Goal: Task Accomplishment & Management: Use online tool/utility

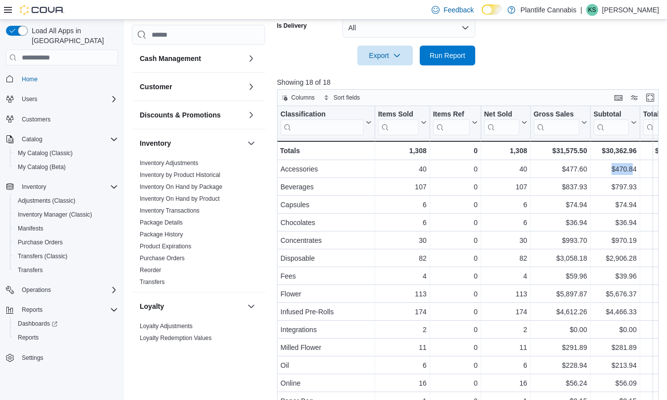
scroll to position [391, 0]
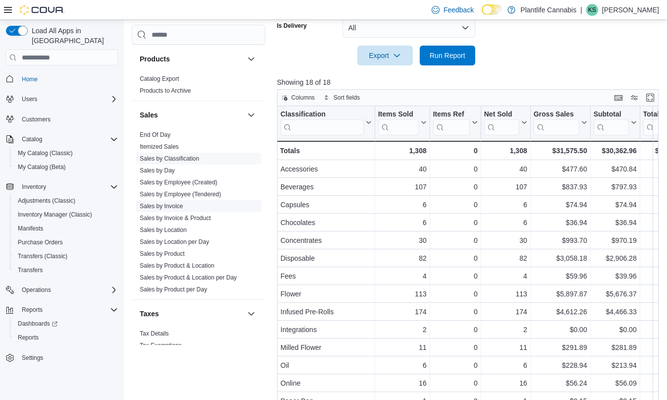
click at [188, 206] on span "Sales by Invoice" at bounding box center [198, 206] width 125 height 12
click at [183, 204] on link "Sales by Invoice" at bounding box center [161, 206] width 43 height 7
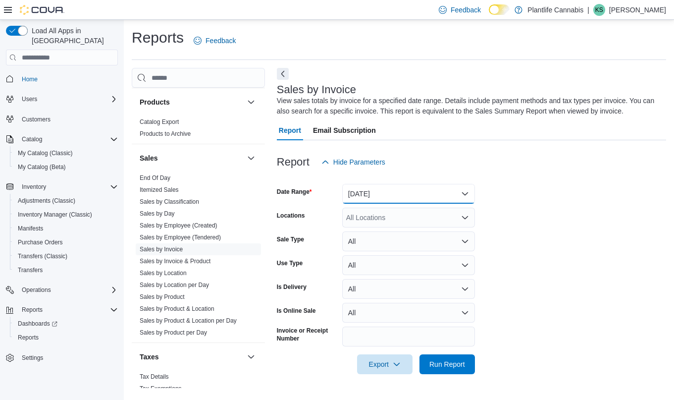
click at [398, 190] on button "[DATE]" at bounding box center [408, 194] width 133 height 20
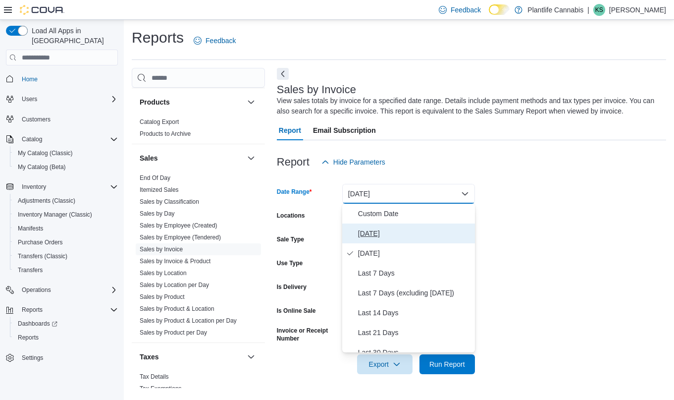
drag, startPoint x: 379, startPoint y: 231, endPoint x: 365, endPoint y: 231, distance: 14.4
click at [379, 231] on span "[DATE]" at bounding box center [414, 233] width 113 height 12
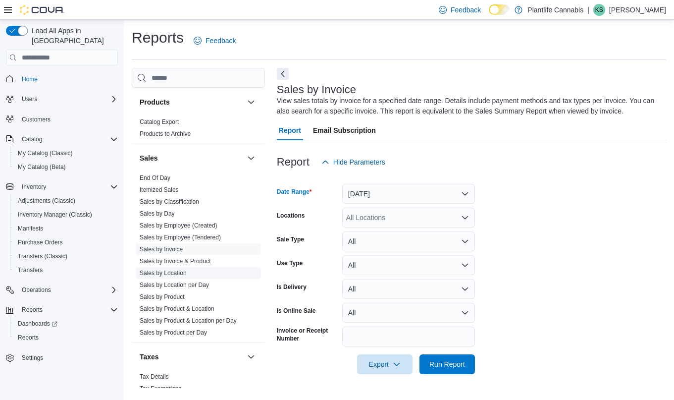
click at [178, 275] on link "Sales by Location" at bounding box center [163, 272] width 47 height 7
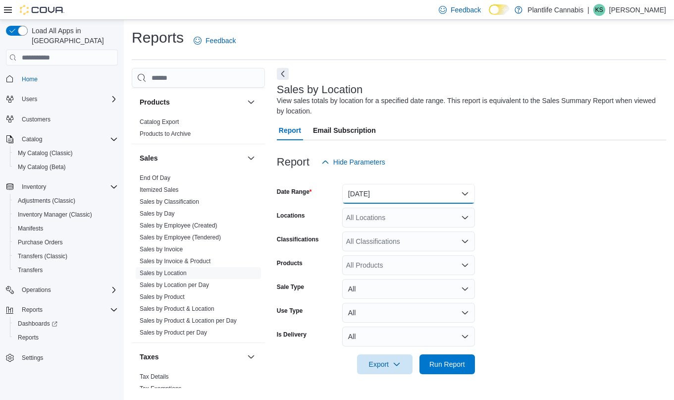
click at [390, 195] on button "[DATE]" at bounding box center [408, 194] width 133 height 20
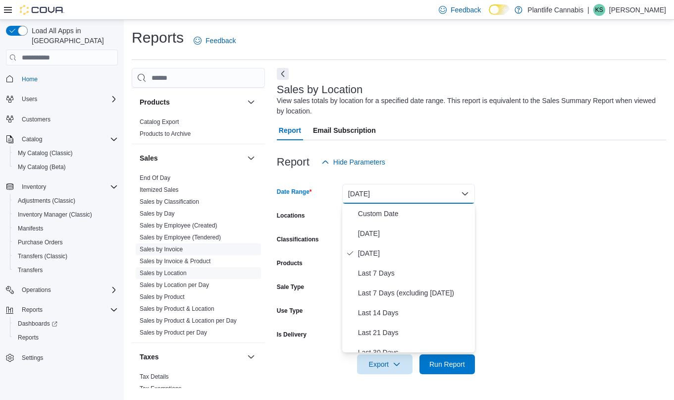
click at [180, 251] on link "Sales by Invoice" at bounding box center [161, 249] width 43 height 7
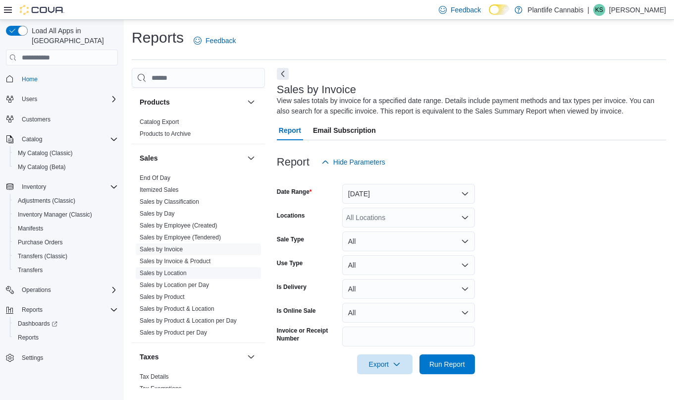
click at [179, 269] on link "Sales by Location" at bounding box center [163, 272] width 47 height 7
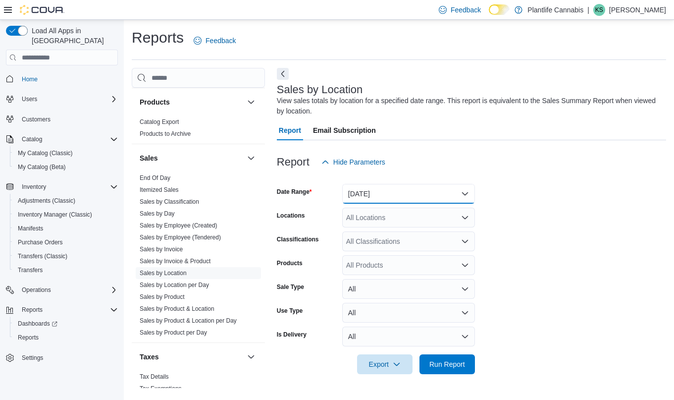
click at [369, 195] on button "[DATE]" at bounding box center [408, 194] width 133 height 20
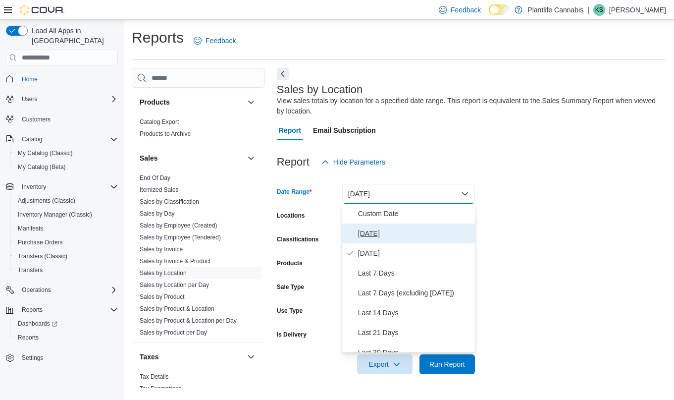
click at [370, 229] on span "[DATE]" at bounding box center [414, 233] width 113 height 12
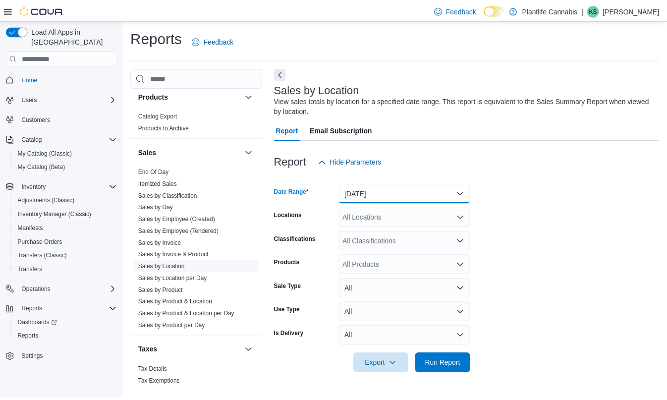
scroll to position [406, 0]
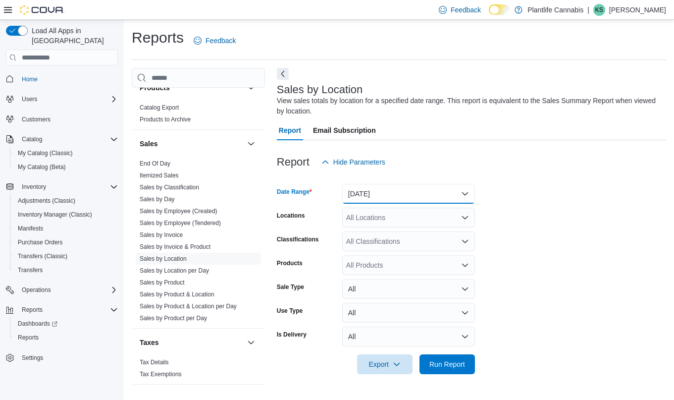
click at [395, 193] on button "[DATE]" at bounding box center [408, 194] width 133 height 20
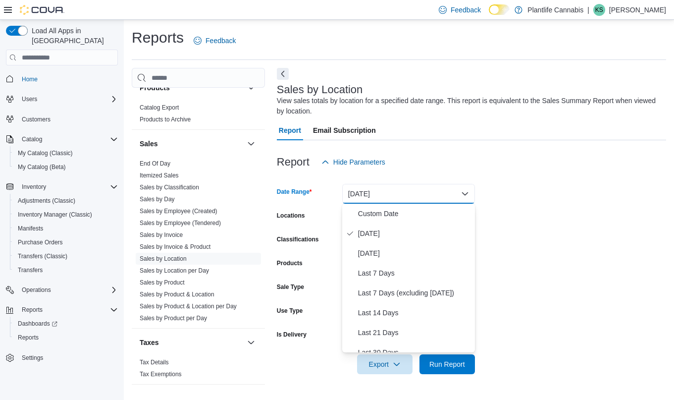
click at [386, 232] on span "[DATE]" at bounding box center [414, 233] width 113 height 12
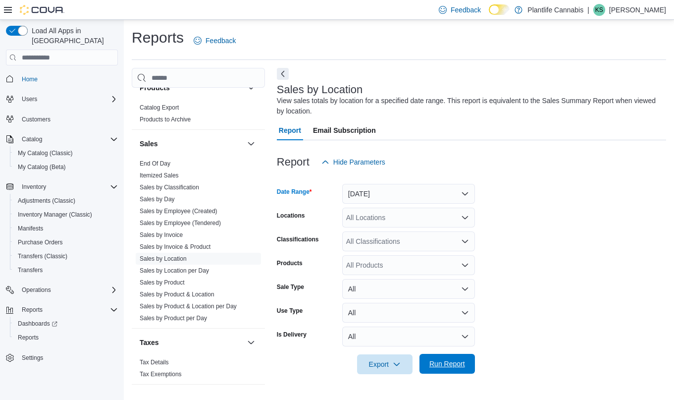
click at [454, 373] on span "Run Report" at bounding box center [447, 364] width 44 height 20
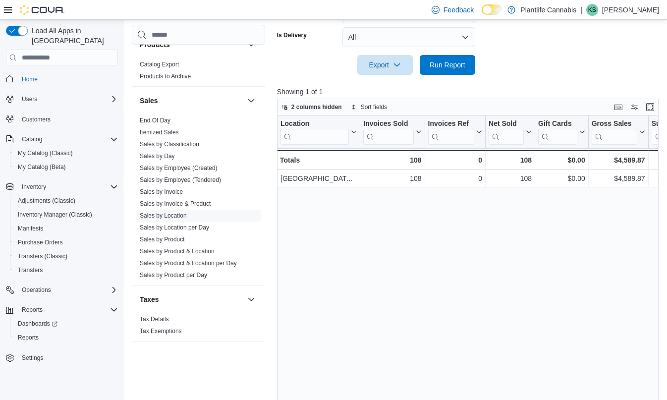
scroll to position [301, 0]
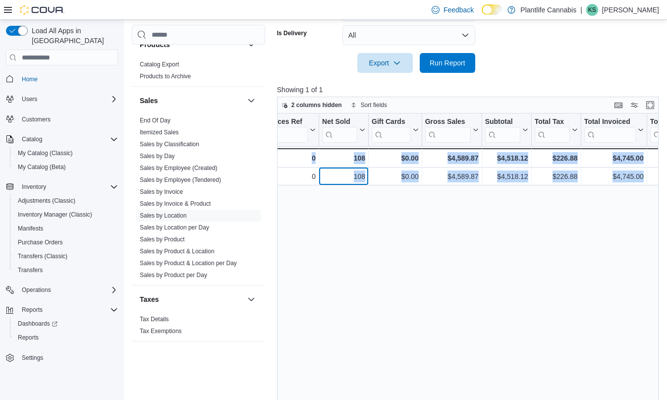
drag, startPoint x: 513, startPoint y: 181, endPoint x: 667, endPoint y: 176, distance: 153.6
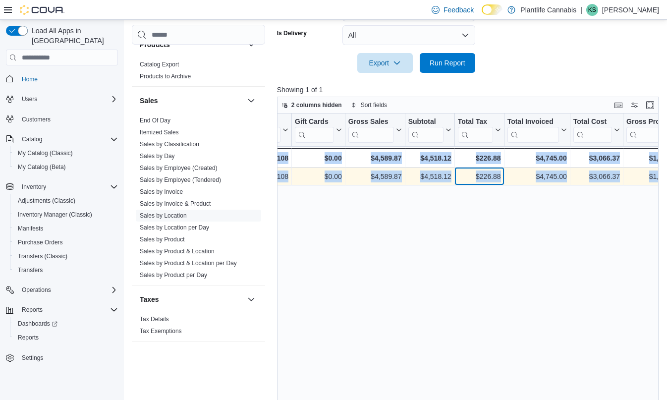
drag, startPoint x: 489, startPoint y: 178, endPoint x: 442, endPoint y: 173, distance: 46.8
click at [489, 178] on div "$226.88" at bounding box center [478, 177] width 43 height 12
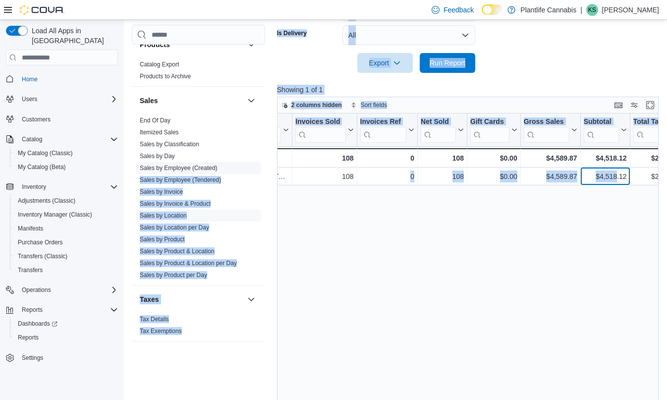
scroll to position [0, 0]
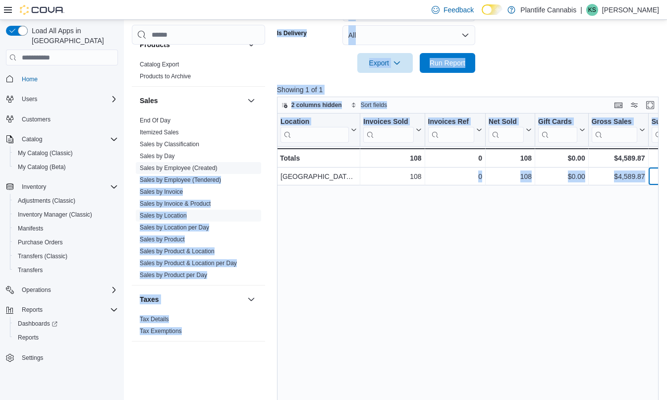
drag, startPoint x: 439, startPoint y: 174, endPoint x: 251, endPoint y: 170, distance: 188.2
click at [251, 170] on div "Cash Management Cash Management Cash Out Details Customer Customer Activity Lis…" at bounding box center [397, 92] width 530 height 650
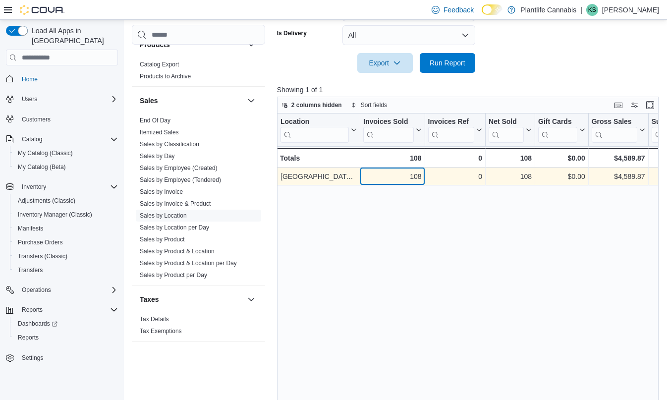
click at [406, 180] on div "108" at bounding box center [392, 177] width 58 height 12
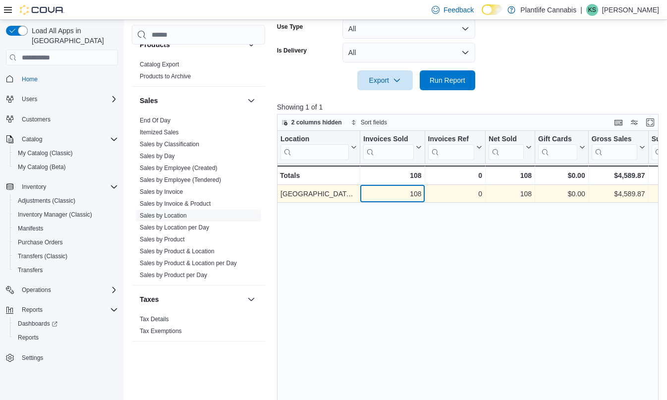
scroll to position [263, 0]
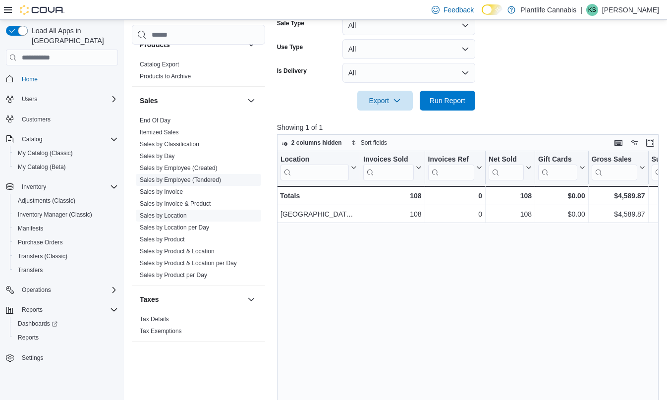
drag, startPoint x: 174, startPoint y: 184, endPoint x: 179, endPoint y: 192, distance: 8.9
click at [174, 185] on span "Sales by Employee (Tendered)" at bounding box center [198, 180] width 125 height 12
click at [180, 200] on link "Sales by Invoice & Product" at bounding box center [175, 203] width 71 height 7
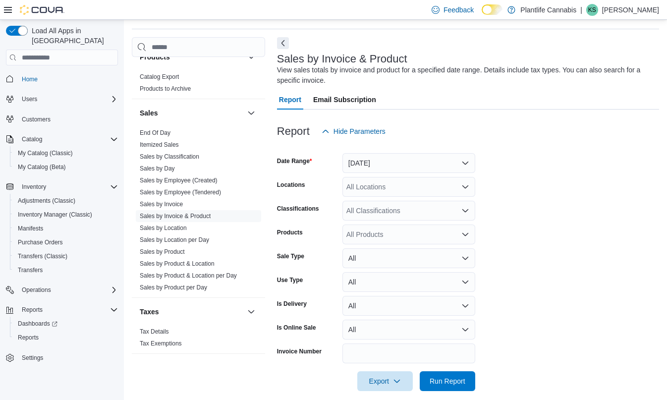
scroll to position [33, 0]
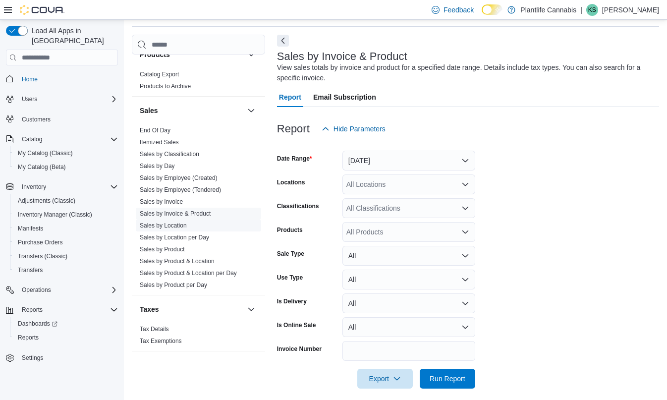
click at [180, 228] on link "Sales by Location" at bounding box center [163, 225] width 47 height 7
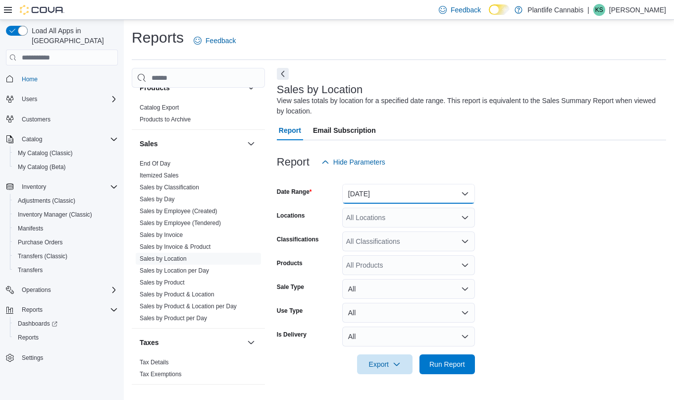
click at [393, 195] on button "[DATE]" at bounding box center [408, 194] width 133 height 20
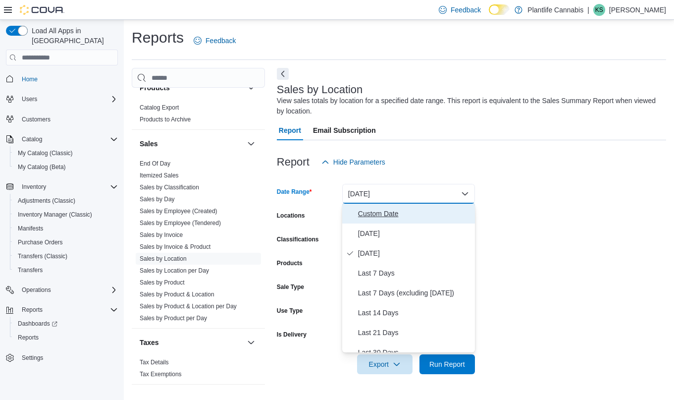
click at [392, 214] on span "Custom Date" at bounding box center [414, 213] width 113 height 12
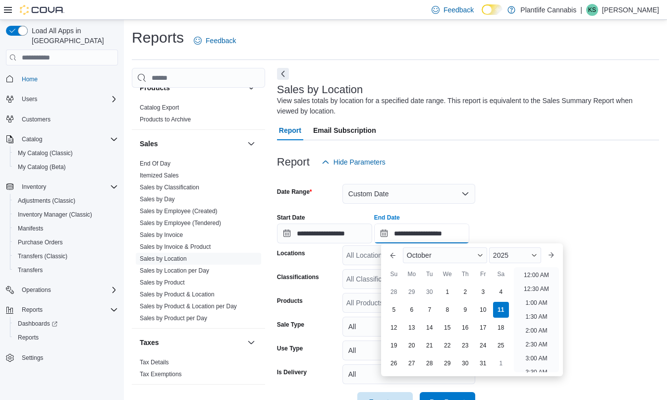
click at [460, 233] on input "**********" at bounding box center [421, 233] width 95 height 20
click at [488, 214] on div "**********" at bounding box center [468, 224] width 382 height 38
click at [444, 233] on input "**********" at bounding box center [421, 233] width 95 height 20
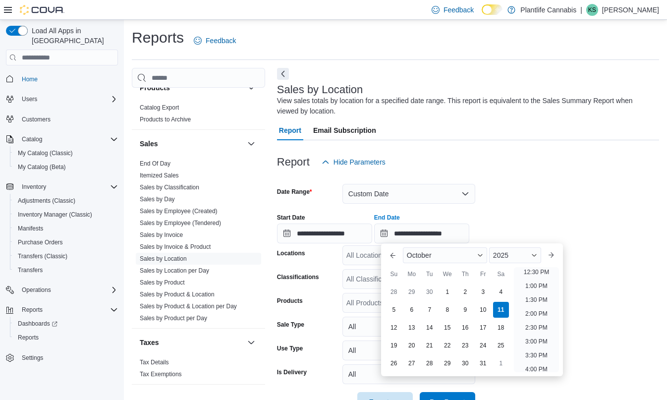
click at [572, 191] on form "**********" at bounding box center [468, 292] width 382 height 240
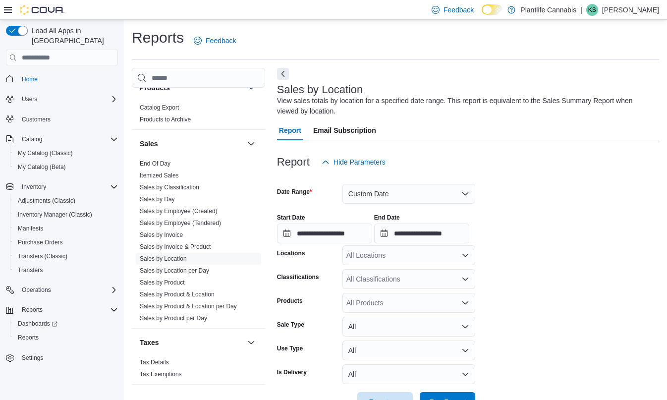
scroll to position [32, 0]
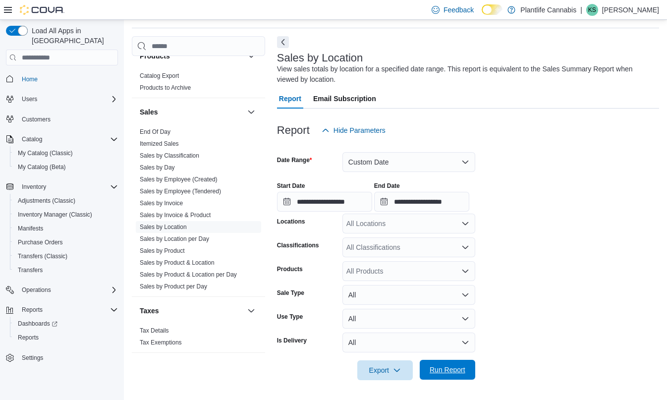
click at [442, 374] on span "Run Report" at bounding box center [447, 369] width 36 height 10
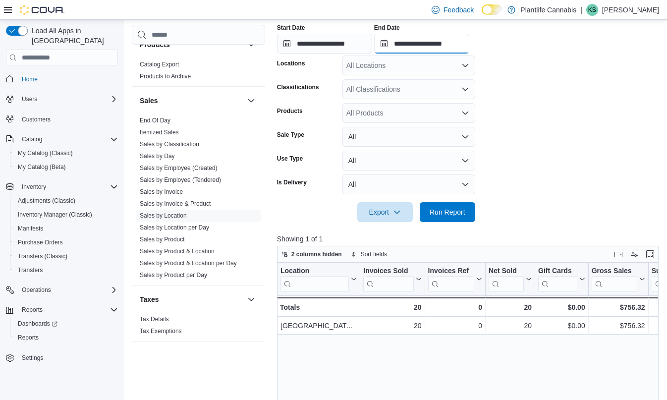
drag, startPoint x: 443, startPoint y: 46, endPoint x: 577, endPoint y: 38, distance: 134.9
click at [444, 45] on input "**********" at bounding box center [421, 44] width 95 height 20
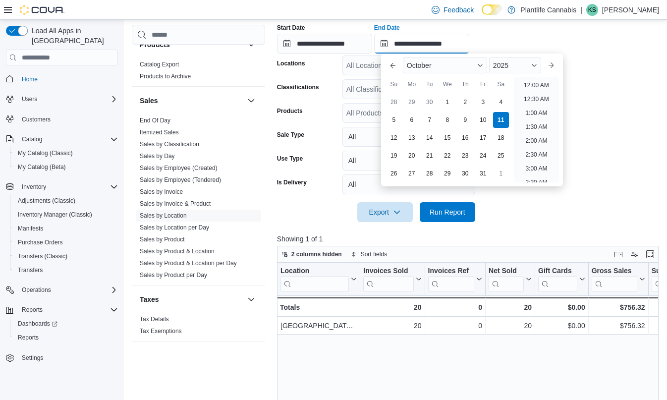
scroll to position [322, 0]
click at [460, 43] on input "**********" at bounding box center [421, 44] width 95 height 20
drag, startPoint x: 620, startPoint y: 173, endPoint x: 563, endPoint y: 202, distance: 64.2
click at [620, 173] on form "**********" at bounding box center [469, 102] width 385 height 240
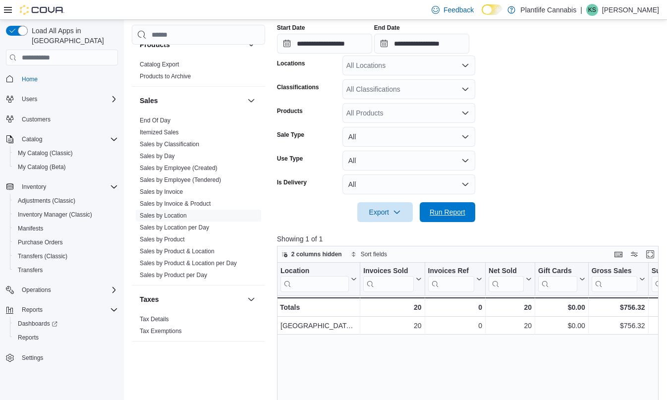
click at [437, 207] on span "Run Report" at bounding box center [447, 212] width 36 height 10
click at [441, 44] on input "**********" at bounding box center [421, 44] width 95 height 20
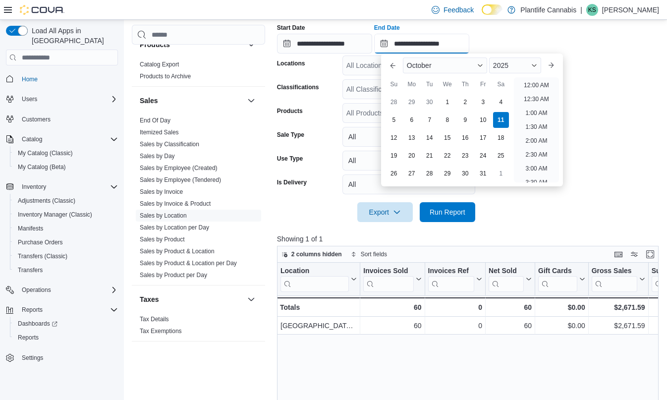
scroll to position [405, 0]
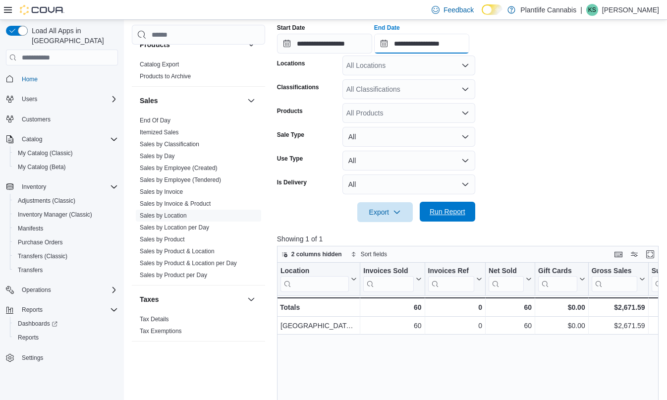
type input "**********"
click at [431, 209] on span "Run Report" at bounding box center [447, 211] width 36 height 10
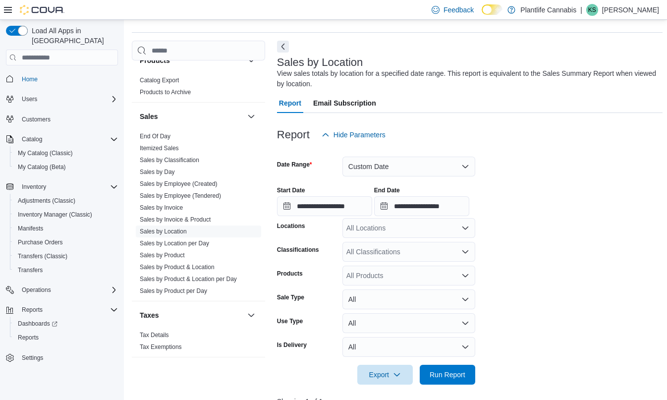
scroll to position [86, 0]
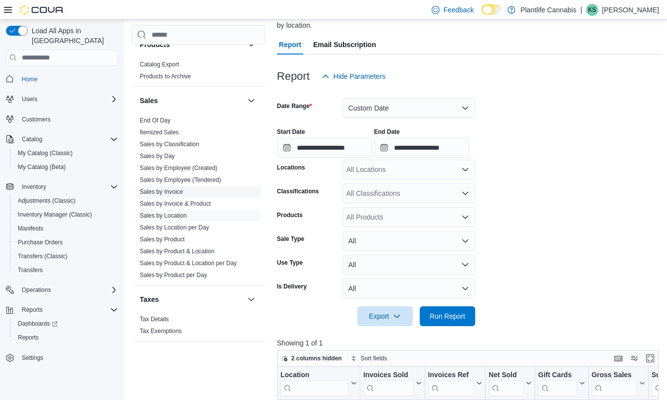
click at [177, 193] on link "Sales by Invoice" at bounding box center [161, 191] width 43 height 7
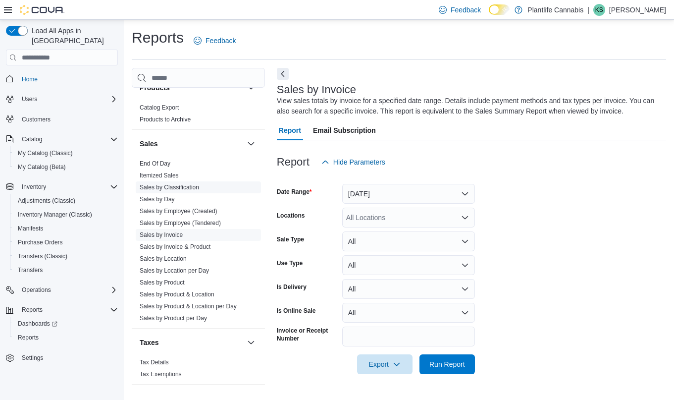
click at [176, 187] on link "Sales by Classification" at bounding box center [169, 187] width 59 height 7
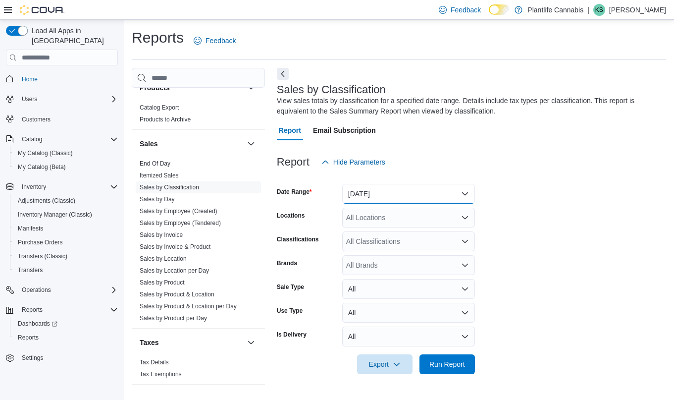
click at [380, 192] on button "[DATE]" at bounding box center [408, 194] width 133 height 20
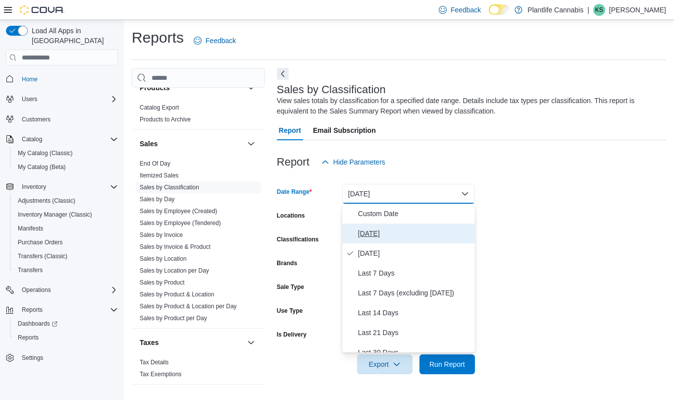
click at [375, 235] on span "[DATE]" at bounding box center [414, 233] width 113 height 12
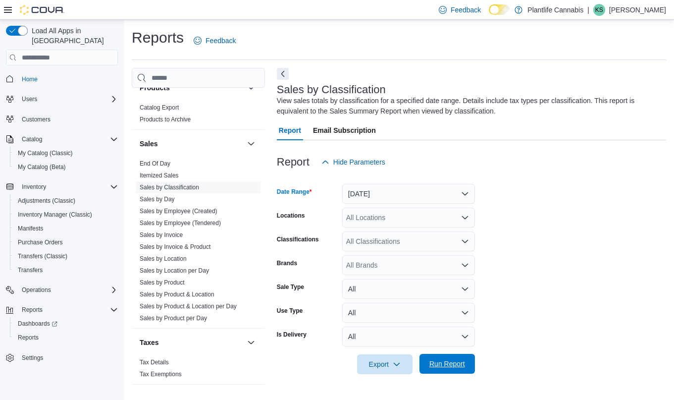
click at [456, 358] on span "Run Report" at bounding box center [447, 364] width 44 height 20
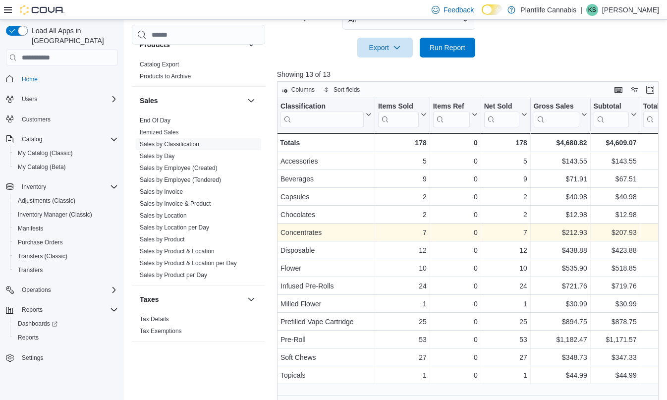
scroll to position [326, 0]
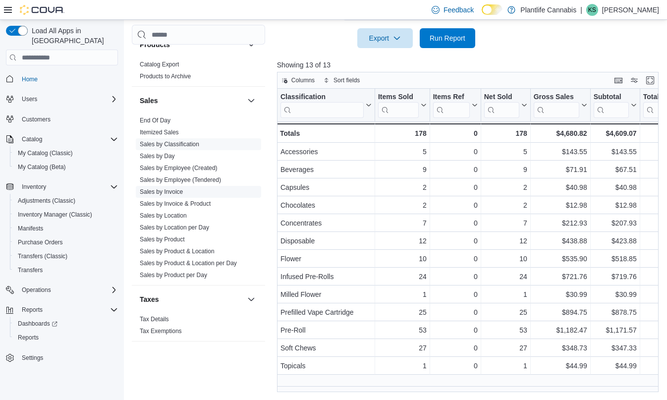
click at [174, 196] on span "Sales by Invoice" at bounding box center [198, 192] width 125 height 12
click at [174, 193] on link "Sales by Invoice" at bounding box center [161, 191] width 43 height 7
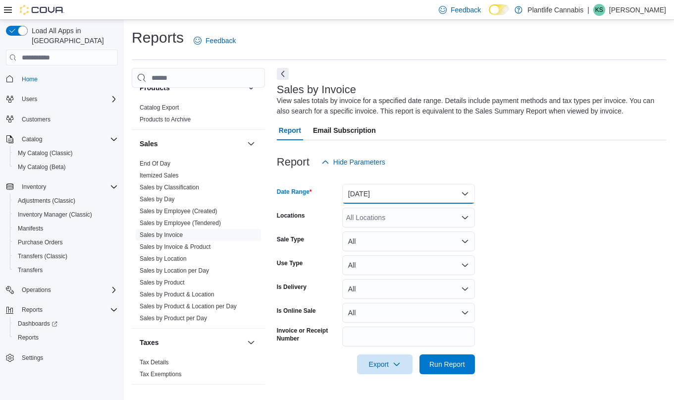
click at [402, 187] on button "[DATE]" at bounding box center [408, 194] width 133 height 20
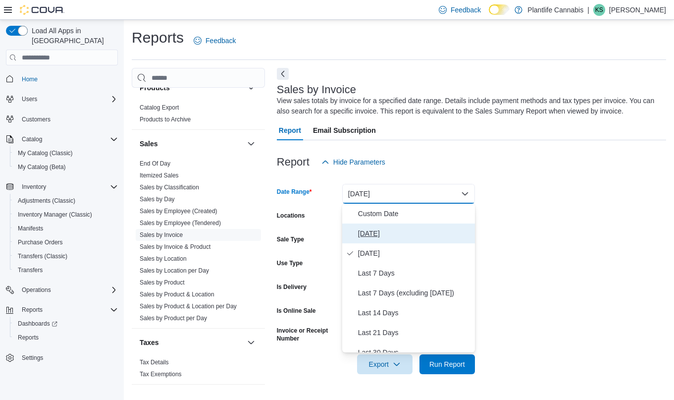
click at [384, 235] on span "[DATE]" at bounding box center [414, 233] width 113 height 12
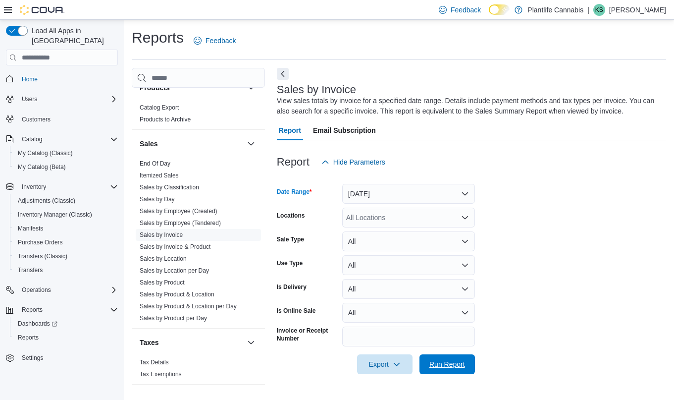
click at [459, 367] on span "Run Report" at bounding box center [447, 364] width 36 height 10
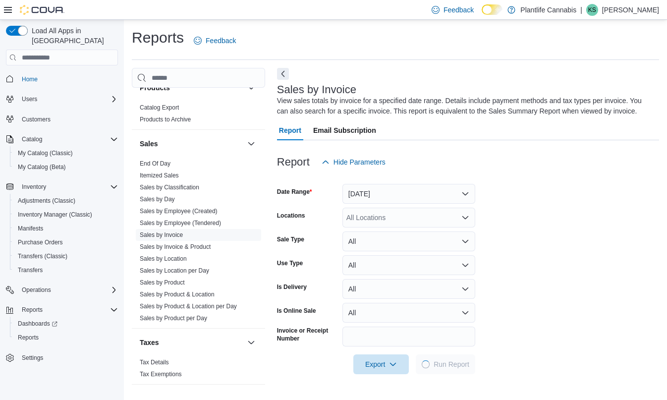
scroll to position [307, 0]
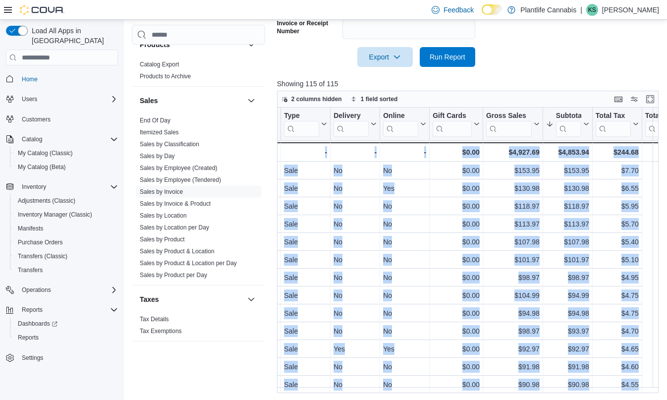
drag, startPoint x: 475, startPoint y: 167, endPoint x: 661, endPoint y: 168, distance: 185.7
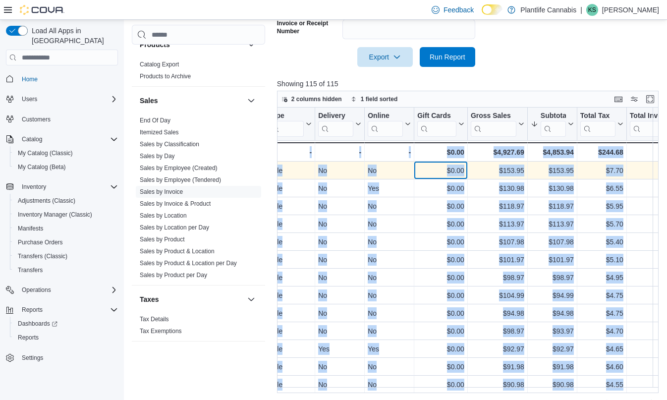
click at [450, 171] on div "$0.00" at bounding box center [440, 171] width 47 height 12
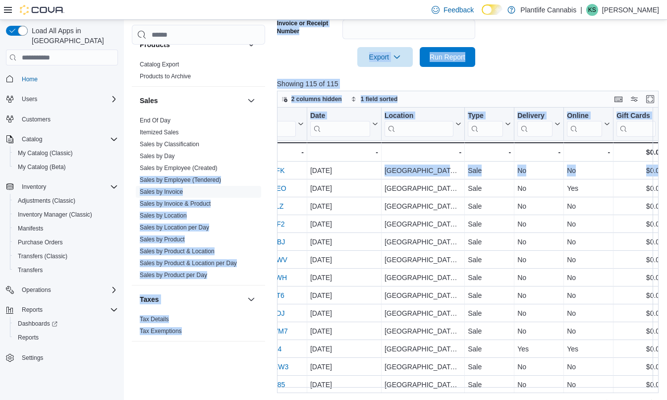
scroll to position [0, 0]
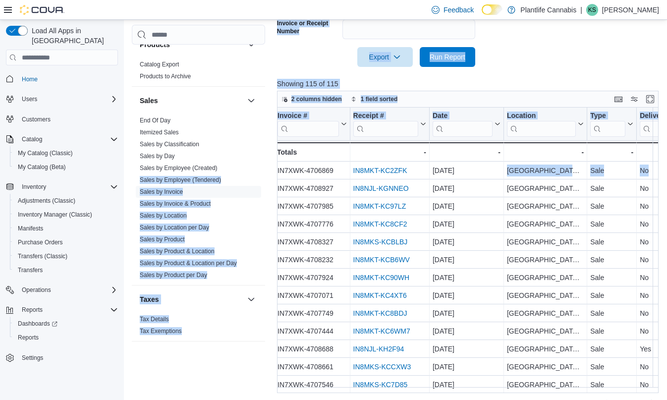
drag, startPoint x: 476, startPoint y: 170, endPoint x: 264, endPoint y: 174, distance: 212.0
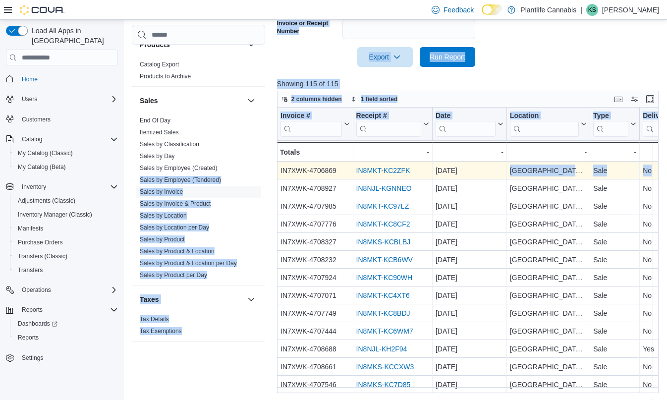
click at [363, 167] on link "IN8MKT-KC2ZFK" at bounding box center [383, 171] width 54 height 8
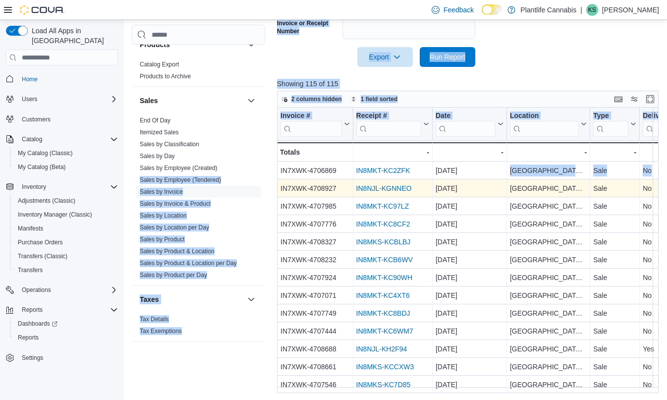
click at [387, 186] on link "IN8NJL-KGNNEO" at bounding box center [383, 189] width 55 height 8
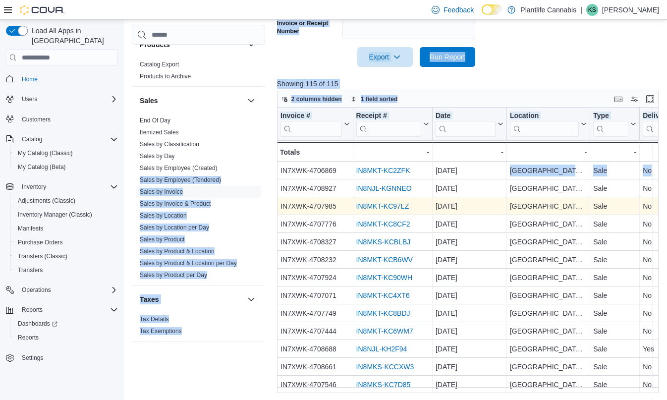
click at [381, 206] on link "IN8MKT-KC97LZ" at bounding box center [382, 207] width 53 height 8
